Goal: Task Accomplishment & Management: Manage account settings

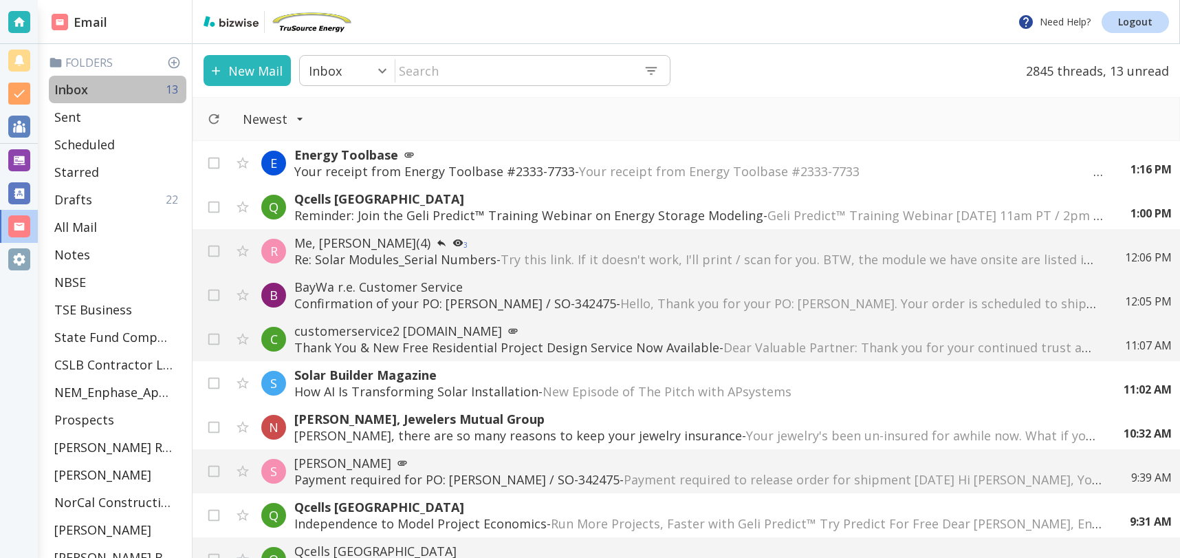
click at [87, 88] on p "Inbox" at bounding box center [71, 89] width 34 height 17
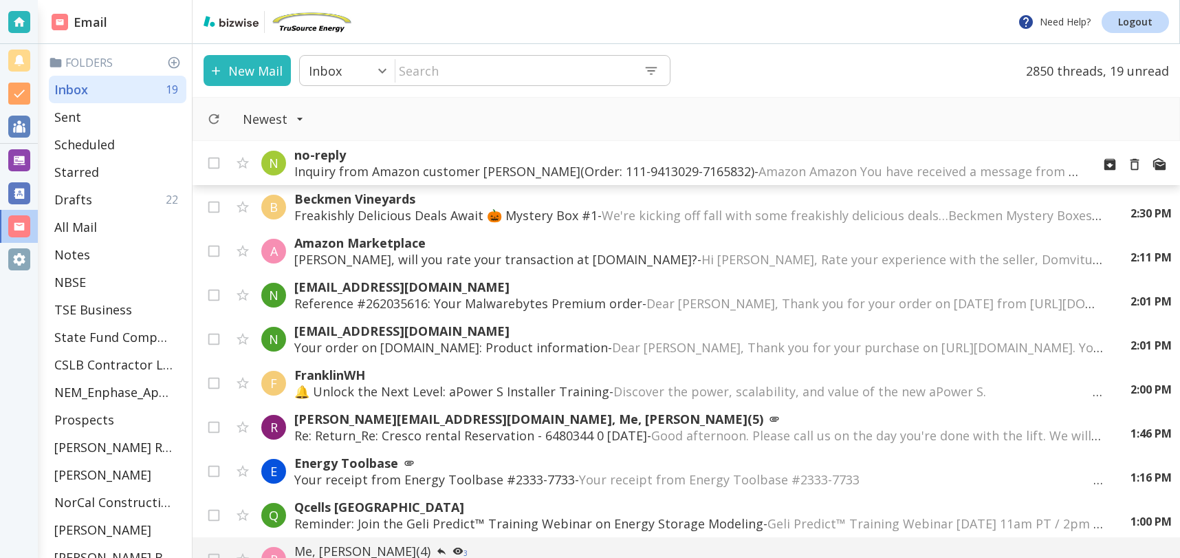
click at [447, 168] on p "Inquiry from Amazon customer Tony(Order: 111-9413029-7165832) - Amazon Amazon Y…" at bounding box center [687, 171] width 787 height 17
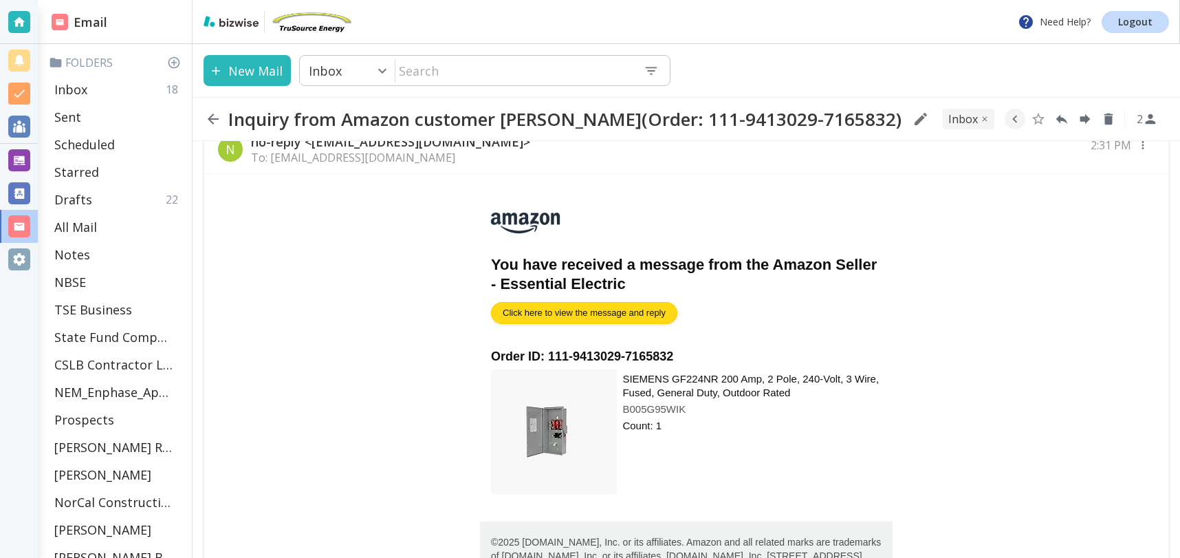
scroll to position [31, 0]
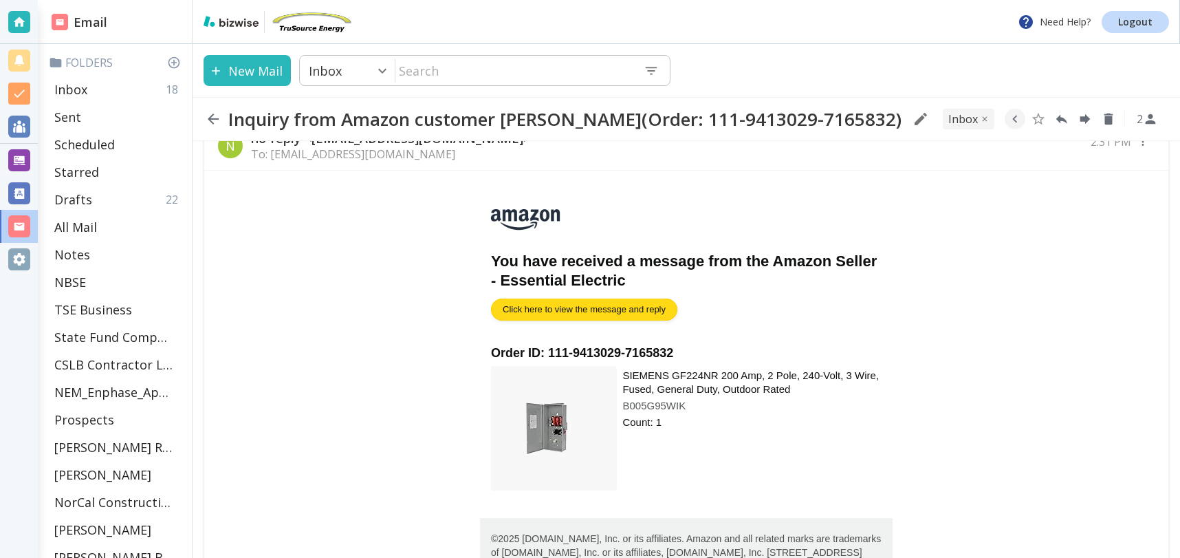
click at [632, 310] on span "Click here to view the message and reply" at bounding box center [584, 309] width 163 height 10
